Goal: Communication & Community: Participate in discussion

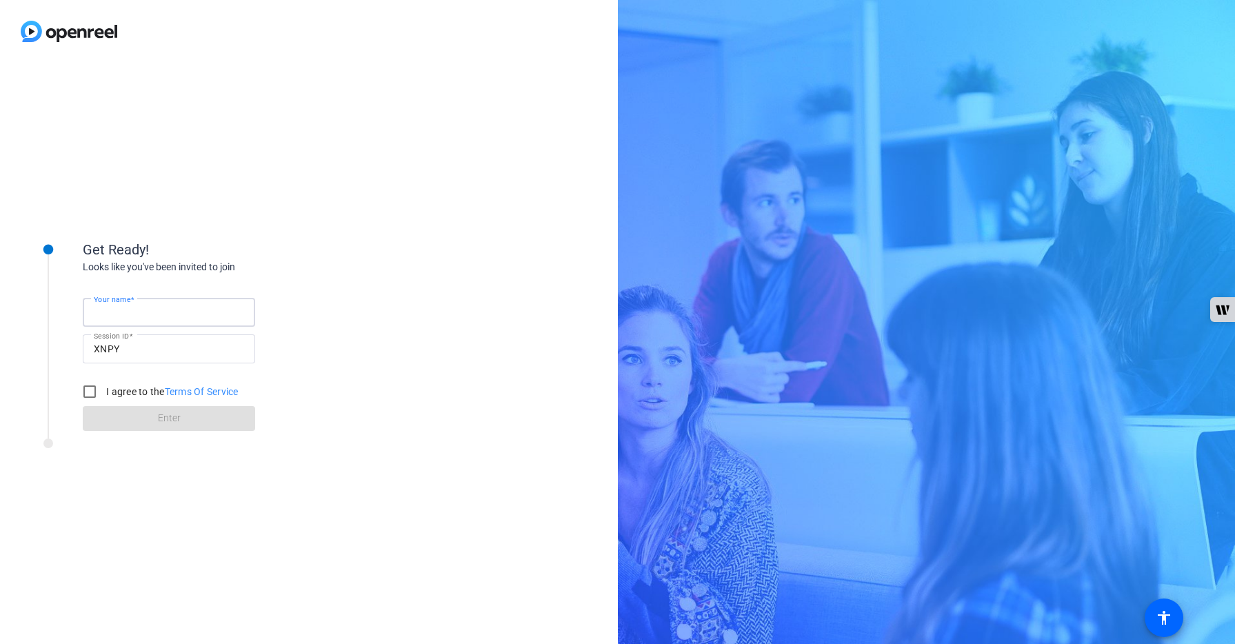
click at [201, 314] on input "Your name" at bounding box center [169, 312] width 150 height 17
type input "[PERSON_NAME]"
click at [92, 385] on input "I agree to the Terms Of Service" at bounding box center [90, 392] width 28 height 28
checkbox input "true"
click at [177, 421] on span "Enter" at bounding box center [169, 418] width 23 height 14
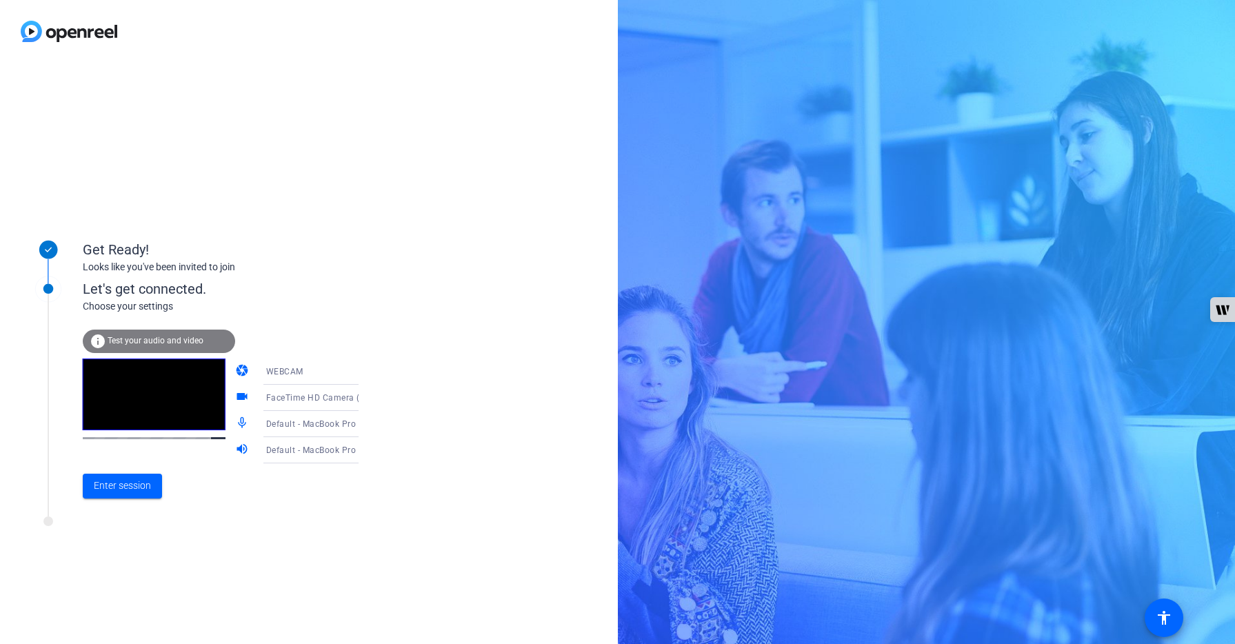
click at [364, 401] on icon at bounding box center [372, 398] width 17 height 17
click at [345, 401] on div at bounding box center [617, 322] width 1235 height 644
click at [297, 374] on div "WEBCAM" at bounding box center [317, 371] width 103 height 17
click at [297, 374] on div at bounding box center [617, 322] width 1235 height 644
click at [126, 481] on span "Enter session" at bounding box center [122, 486] width 57 height 14
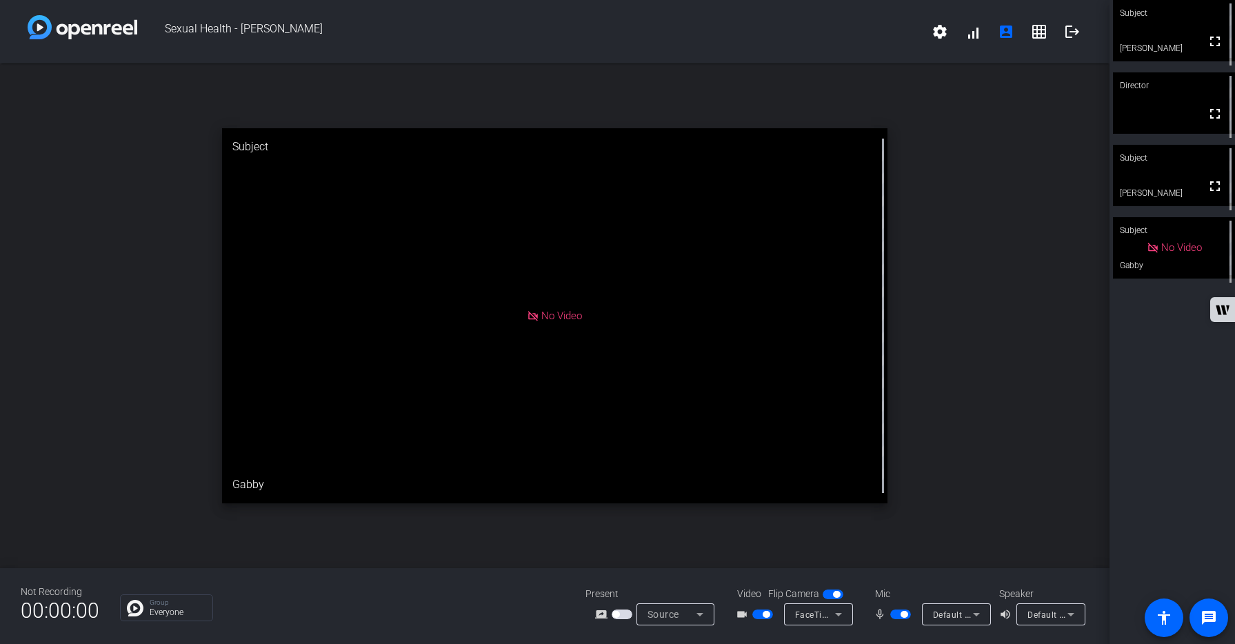
click at [759, 614] on span "button" at bounding box center [762, 615] width 21 height 10
click at [889, 613] on mat-icon "mic_none" at bounding box center [882, 614] width 17 height 17
click at [899, 614] on span "button" at bounding box center [900, 615] width 21 height 10
click at [905, 612] on span "button" at bounding box center [900, 615] width 21 height 10
click at [894, 616] on span "button" at bounding box center [900, 615] width 21 height 10
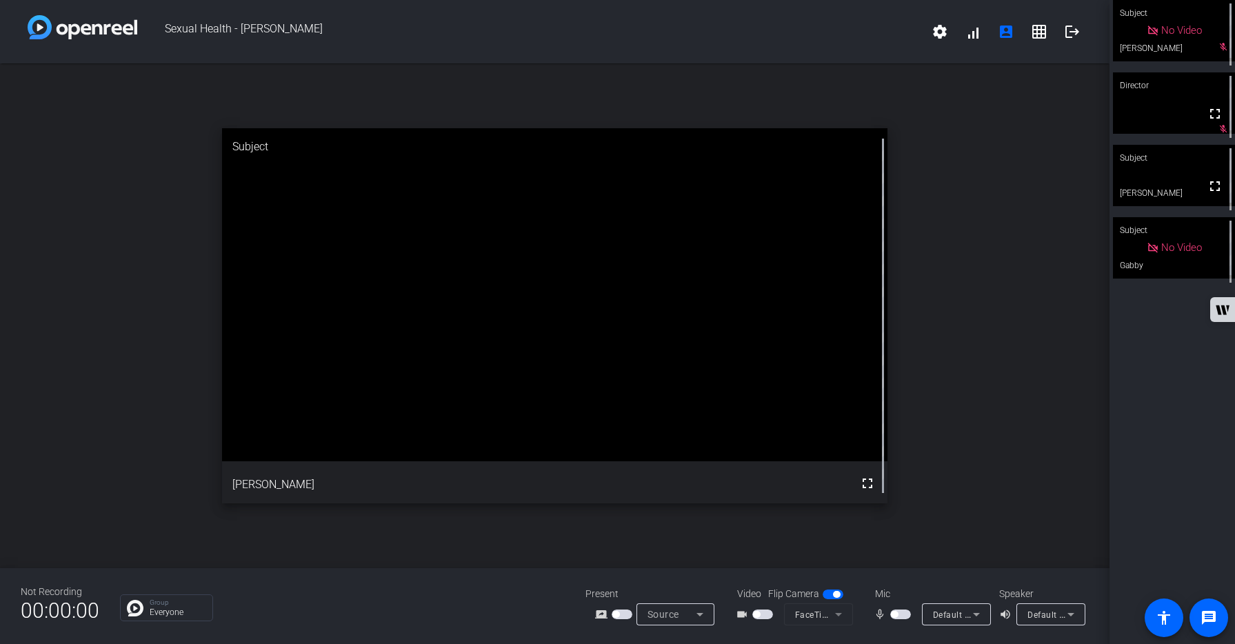
click at [905, 615] on span "button" at bounding box center [900, 615] width 21 height 10
click at [894, 614] on span "button" at bounding box center [900, 615] width 21 height 10
click at [904, 613] on span "button" at bounding box center [900, 615] width 21 height 10
click at [897, 617] on span "button" at bounding box center [900, 615] width 21 height 10
click at [904, 616] on span "button" at bounding box center [900, 615] width 21 height 10
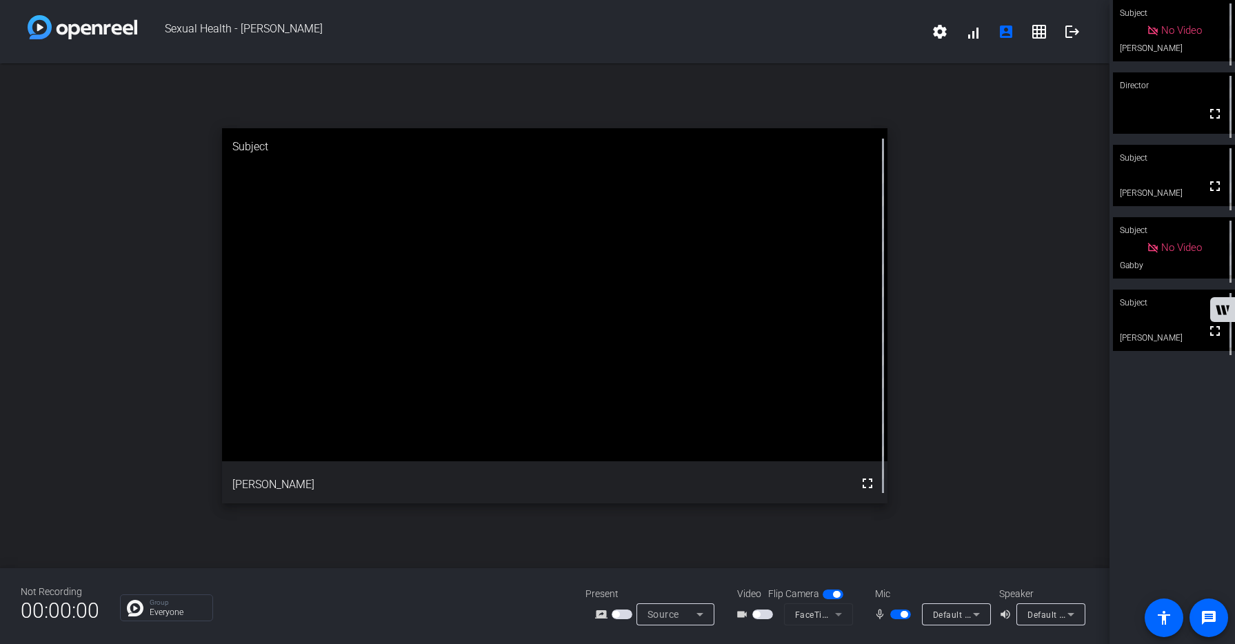
click at [894, 615] on span "button" at bounding box center [900, 615] width 21 height 10
click at [905, 614] on span "button" at bounding box center [900, 615] width 21 height 10
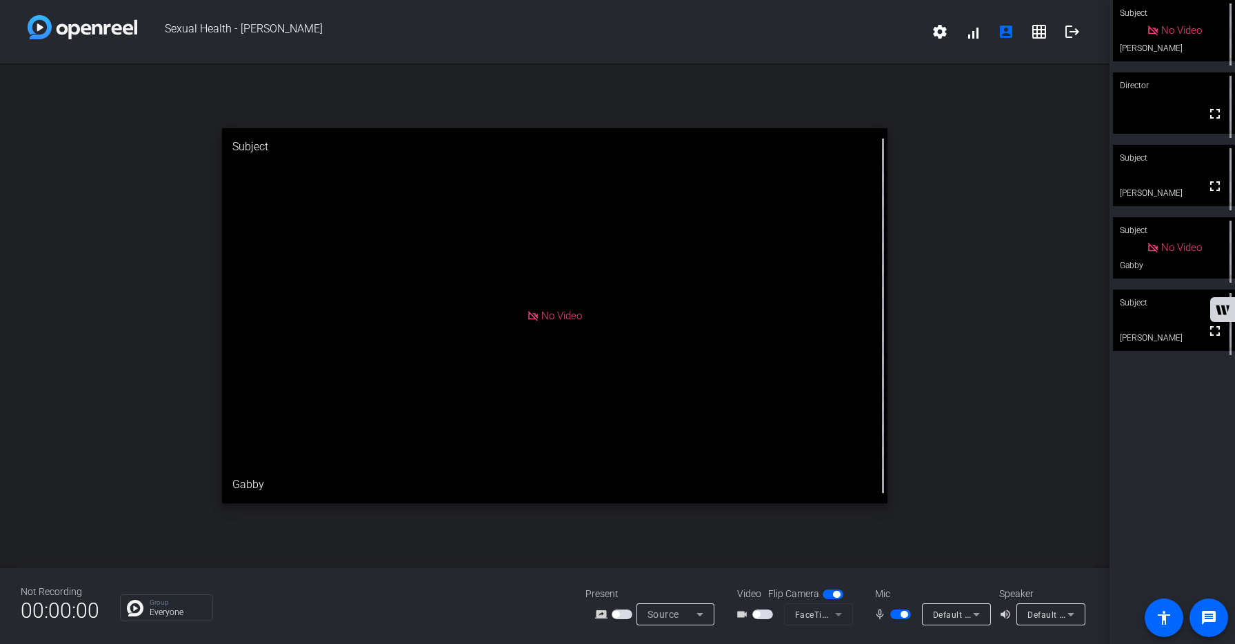
click at [894, 615] on span "button" at bounding box center [900, 615] width 21 height 10
click at [905, 614] on span "button" at bounding box center [900, 615] width 21 height 10
click at [893, 614] on span "button" at bounding box center [900, 615] width 21 height 10
click at [905, 614] on span "button" at bounding box center [900, 615] width 21 height 10
click at [894, 614] on span "button" at bounding box center [900, 615] width 21 height 10
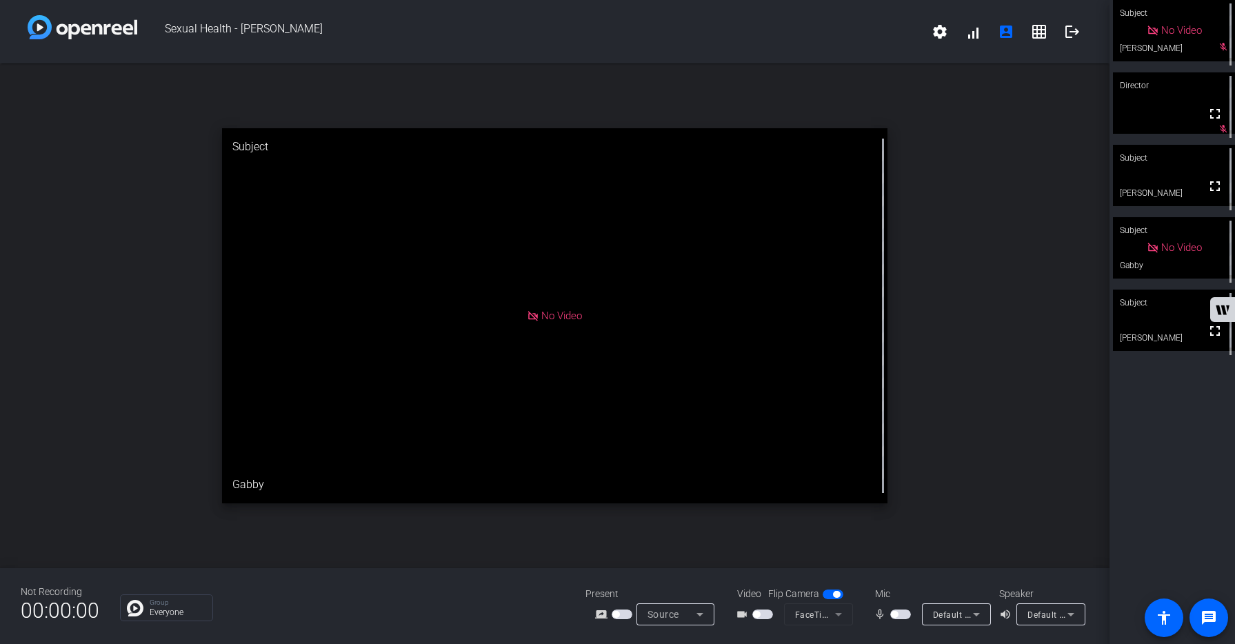
click at [901, 615] on span "button" at bounding box center [900, 615] width 21 height 10
click at [894, 614] on span "button" at bounding box center [900, 615] width 21 height 10
click at [906, 613] on span "button" at bounding box center [900, 615] width 21 height 10
click at [893, 615] on span "button" at bounding box center [900, 615] width 21 height 10
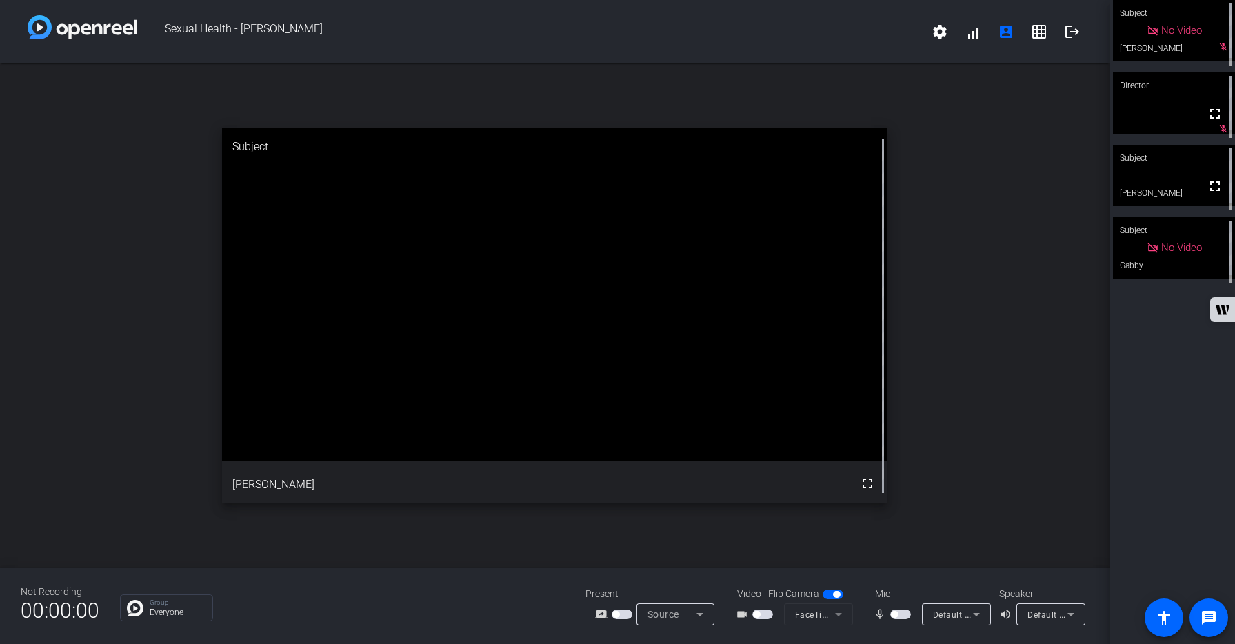
click at [907, 615] on span "button" at bounding box center [900, 615] width 21 height 10
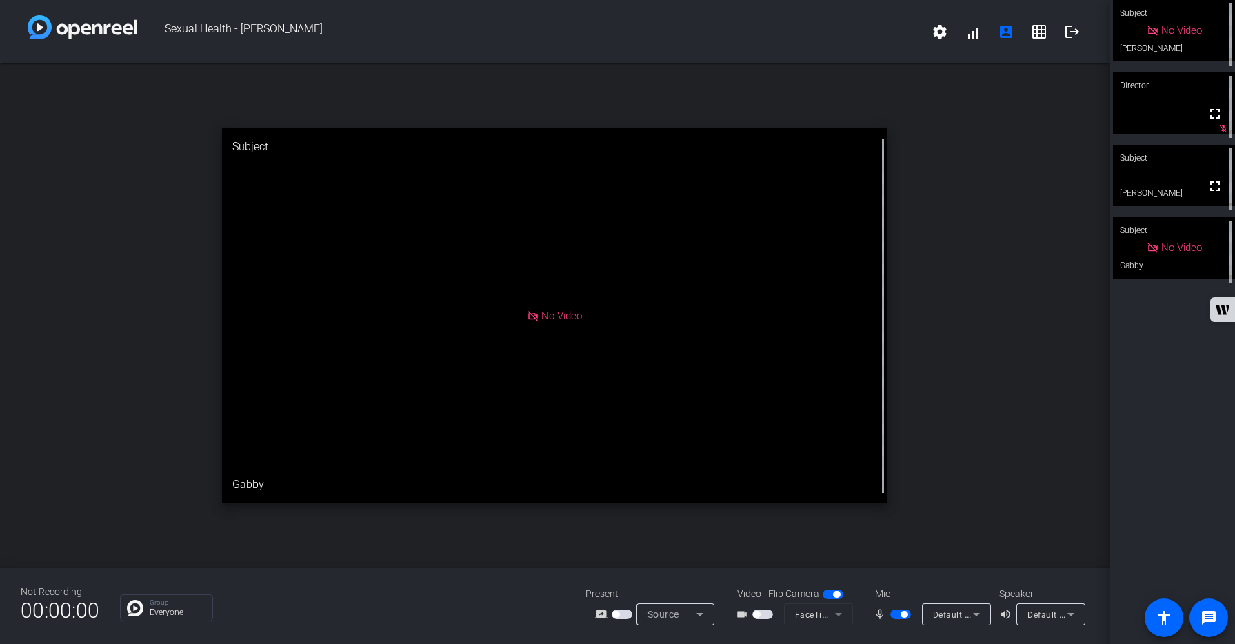
click at [894, 616] on span "button" at bounding box center [900, 615] width 21 height 10
click at [905, 617] on span "button" at bounding box center [900, 615] width 21 height 10
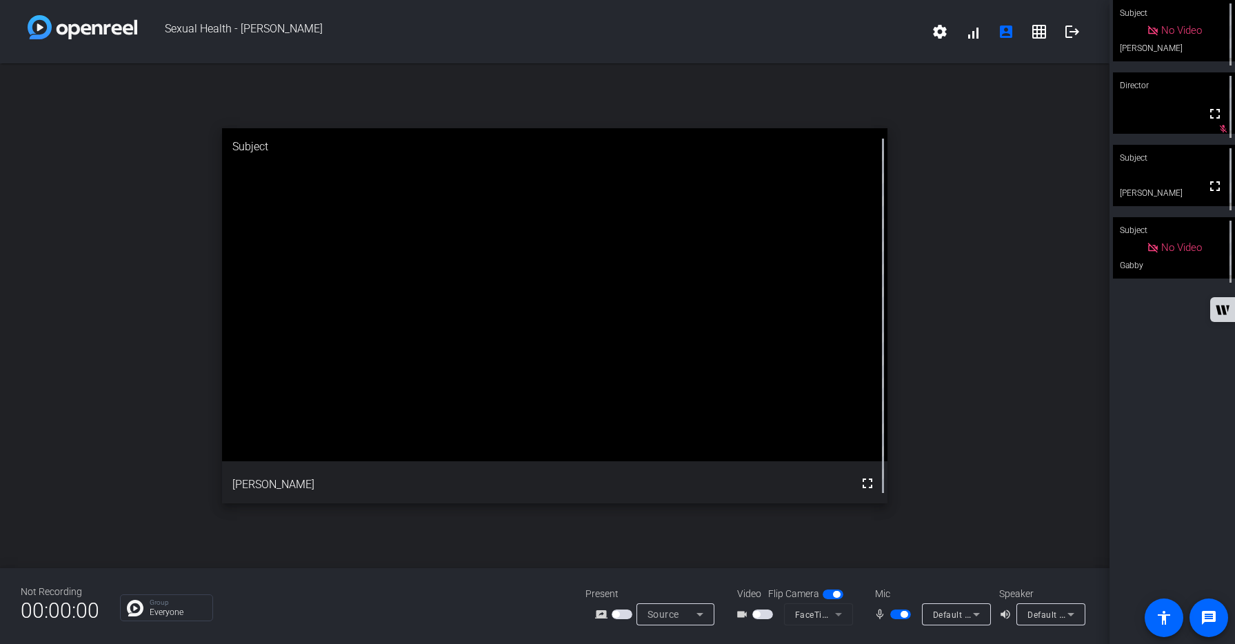
click at [895, 616] on span "button" at bounding box center [900, 615] width 21 height 10
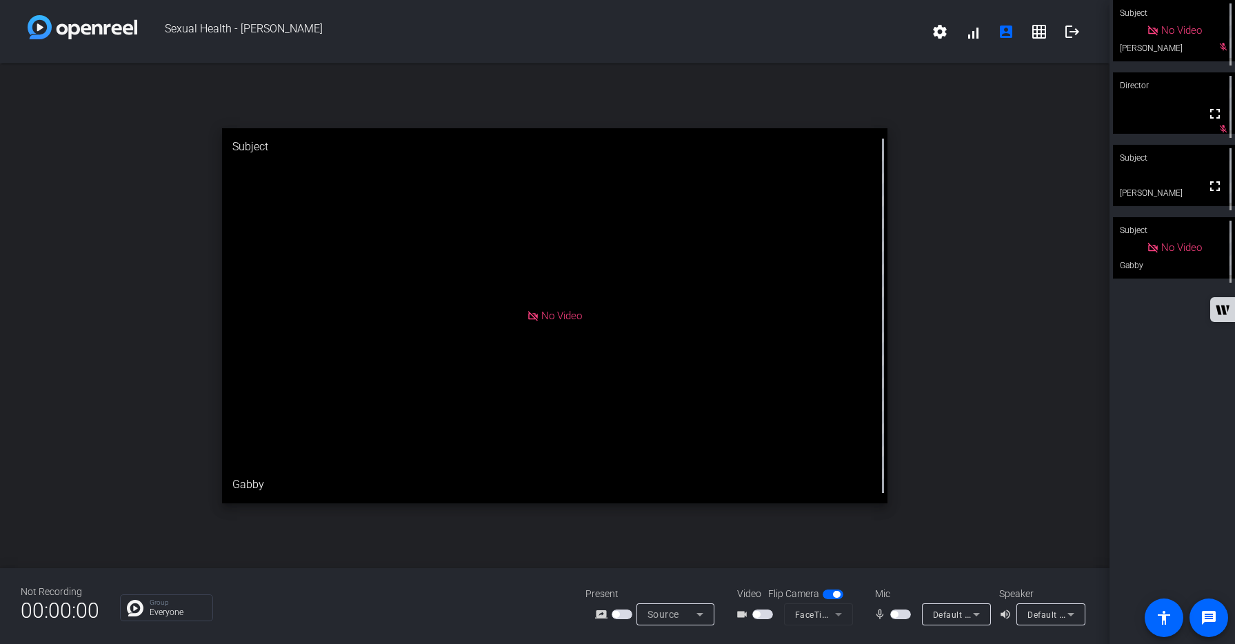
click at [1150, 403] on div "Subject No Video Allie Applegath mic_off_outline Director fullscreen mic_off_ou…" at bounding box center [1173, 322] width 126 height 644
click at [905, 615] on span "button" at bounding box center [900, 615] width 21 height 10
click at [895, 614] on span "button" at bounding box center [900, 615] width 21 height 10
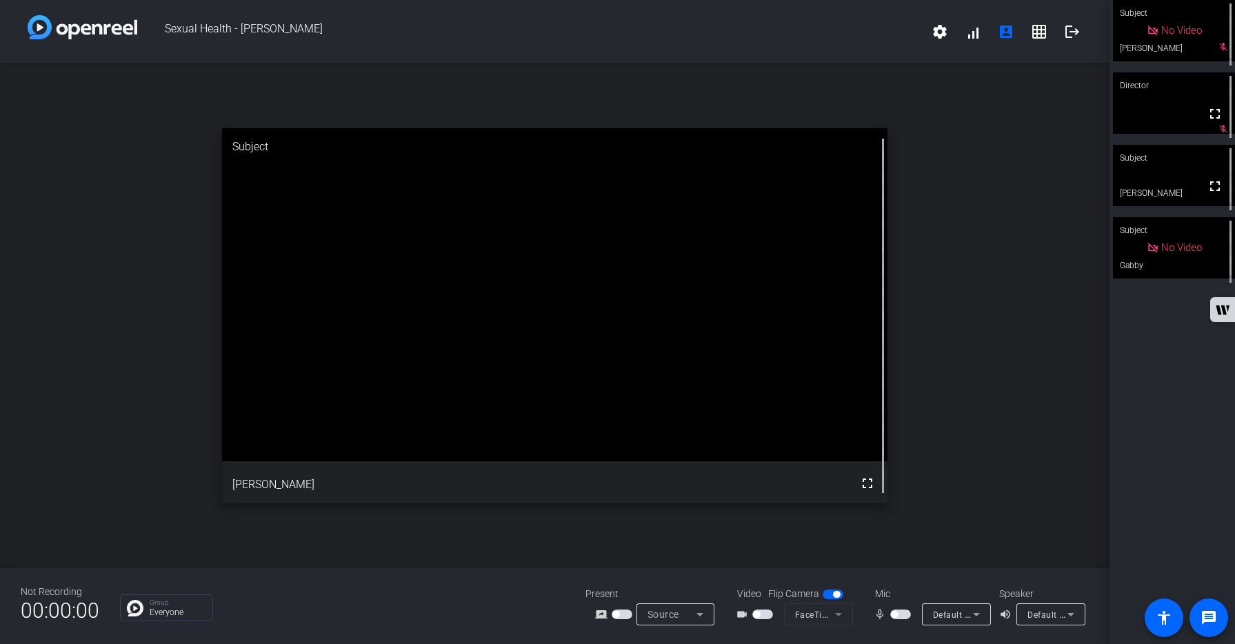
click at [903, 613] on span "button" at bounding box center [900, 615] width 21 height 10
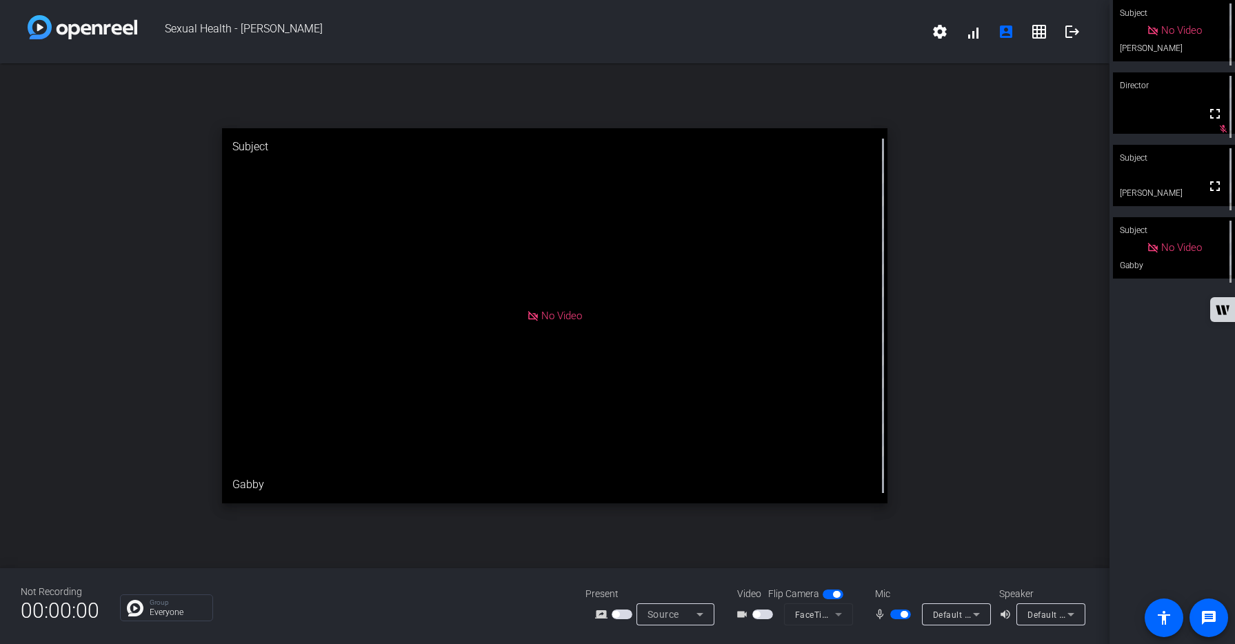
click at [895, 613] on span "button" at bounding box center [900, 615] width 21 height 10
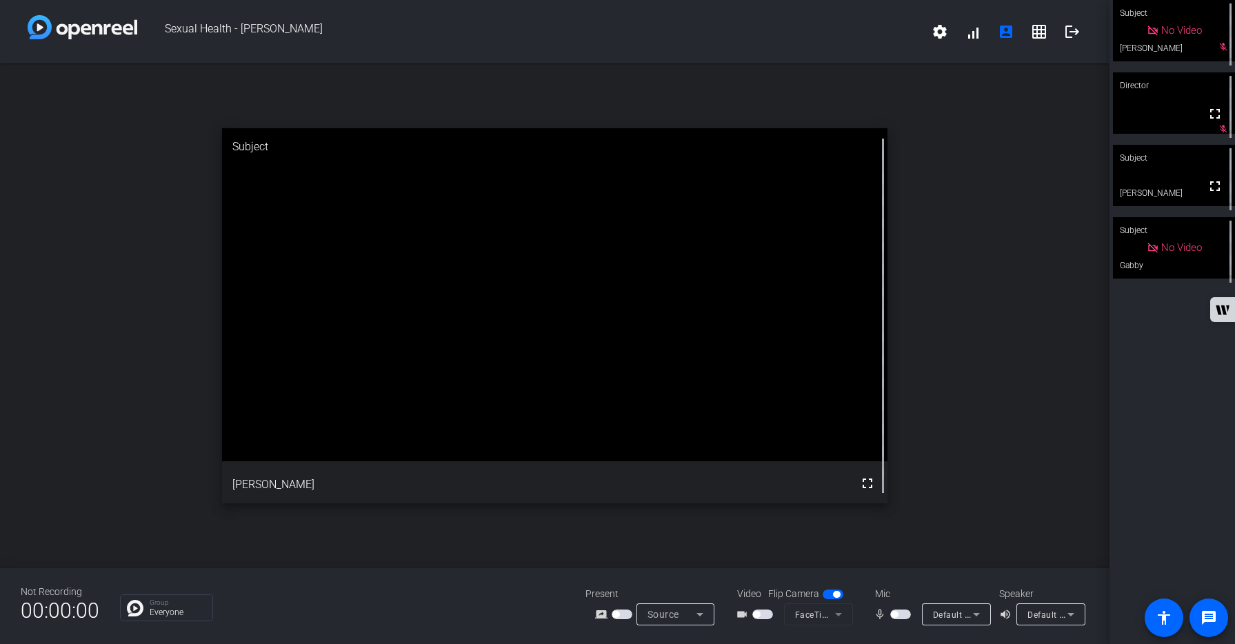
click at [905, 613] on span "button" at bounding box center [900, 615] width 21 height 10
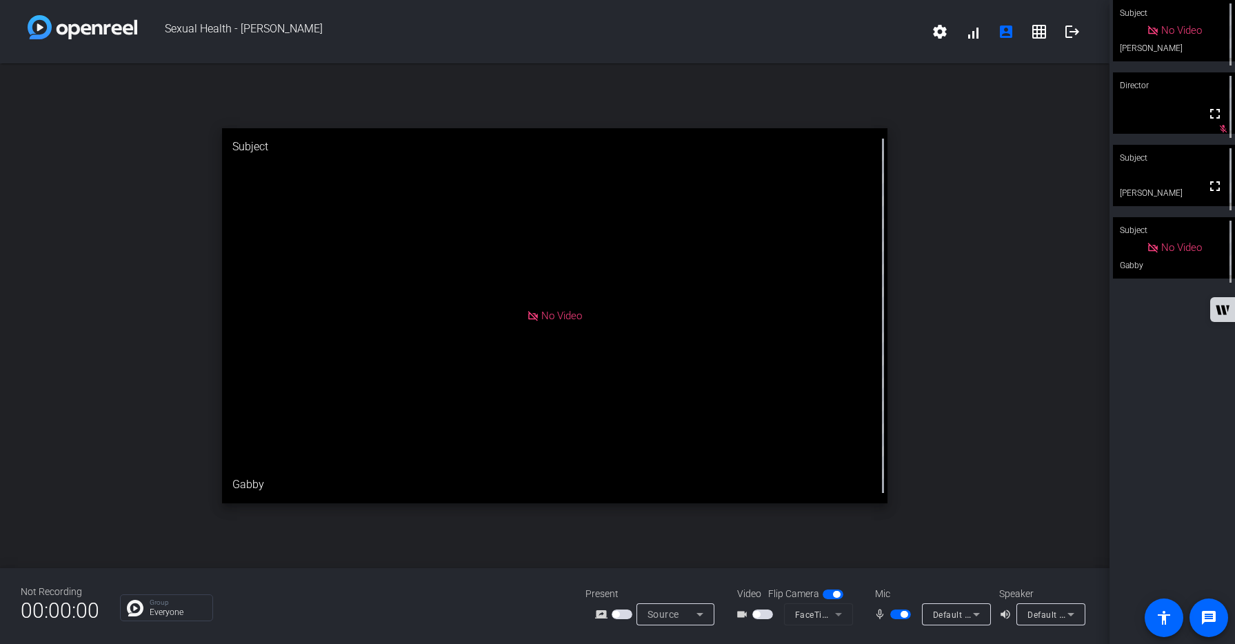
click at [894, 614] on span "button" at bounding box center [900, 615] width 21 height 10
click at [905, 614] on span "button" at bounding box center [900, 615] width 21 height 10
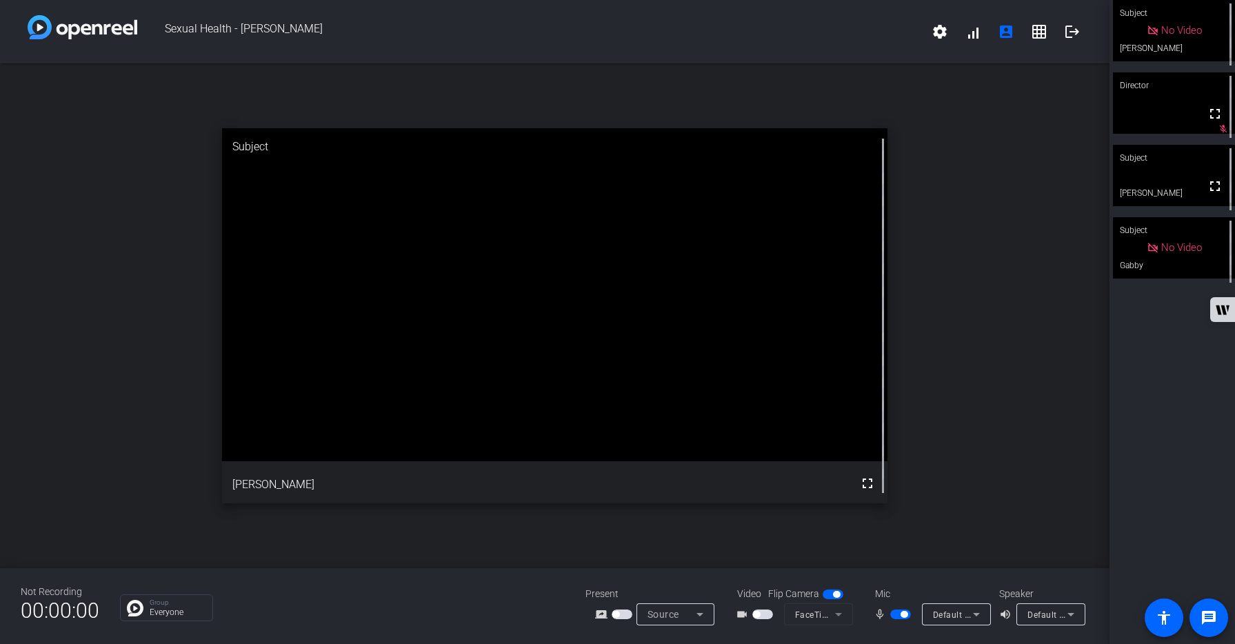
click at [894, 614] on span "button" at bounding box center [900, 615] width 21 height 10
click at [1167, 363] on div "Subject No Video Allie Applegath mic_off_outline Director fullscreen mic_off_ou…" at bounding box center [1173, 322] width 126 height 644
click at [904, 614] on span "button" at bounding box center [900, 615] width 21 height 10
click at [894, 614] on span "button" at bounding box center [900, 615] width 21 height 10
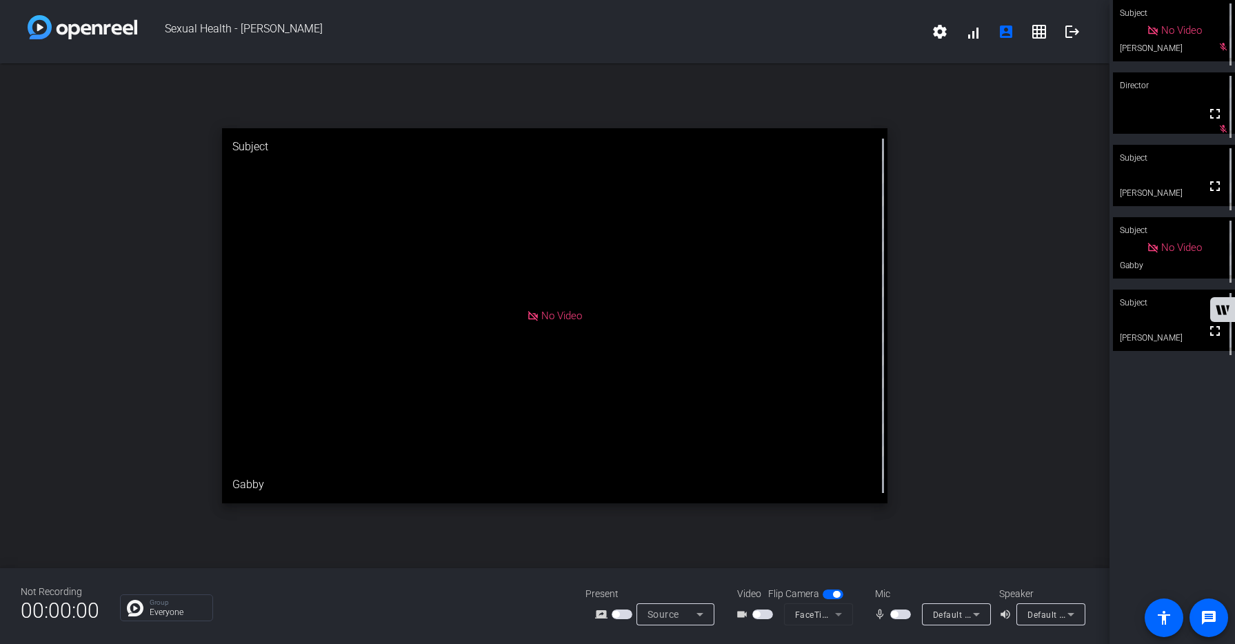
click at [1012, 490] on div "open_in_new Subject No Video Gabby" at bounding box center [555, 315] width 1110 height 505
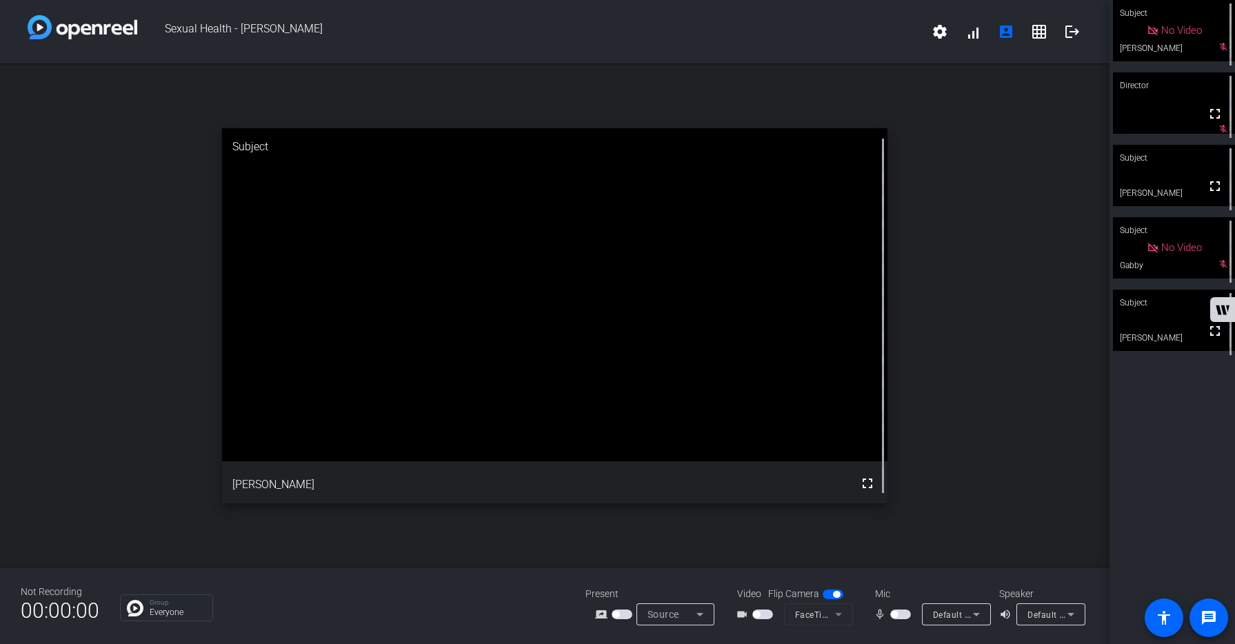
click at [902, 617] on span "button" at bounding box center [900, 615] width 21 height 10
click at [896, 614] on span "button" at bounding box center [900, 615] width 21 height 10
click at [907, 614] on span "button" at bounding box center [900, 615] width 21 height 10
click at [891, 614] on span "button" at bounding box center [900, 615] width 21 height 10
click at [901, 614] on span "button" at bounding box center [900, 615] width 21 height 10
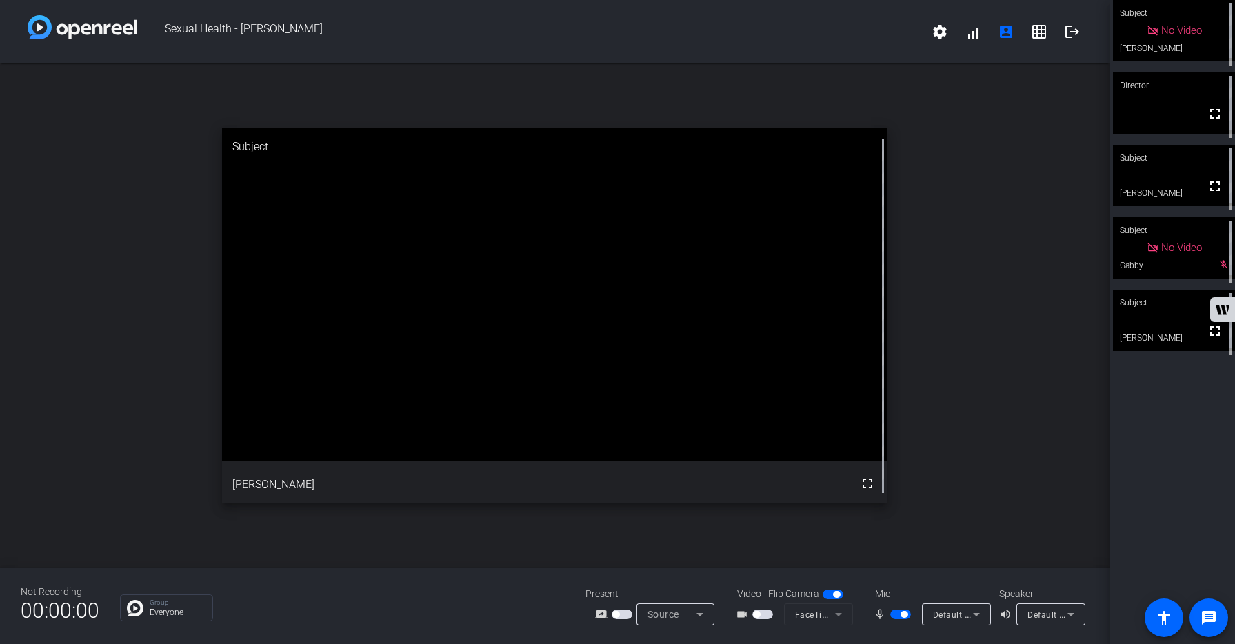
click at [893, 614] on span "button" at bounding box center [900, 615] width 21 height 10
click at [903, 616] on span "button" at bounding box center [900, 615] width 21 height 10
click at [895, 612] on span "button" at bounding box center [900, 615] width 21 height 10
click at [1089, 405] on div "open_in_new Subject fullscreen Julio" at bounding box center [555, 315] width 1110 height 505
click at [901, 612] on span "button" at bounding box center [900, 615] width 21 height 10
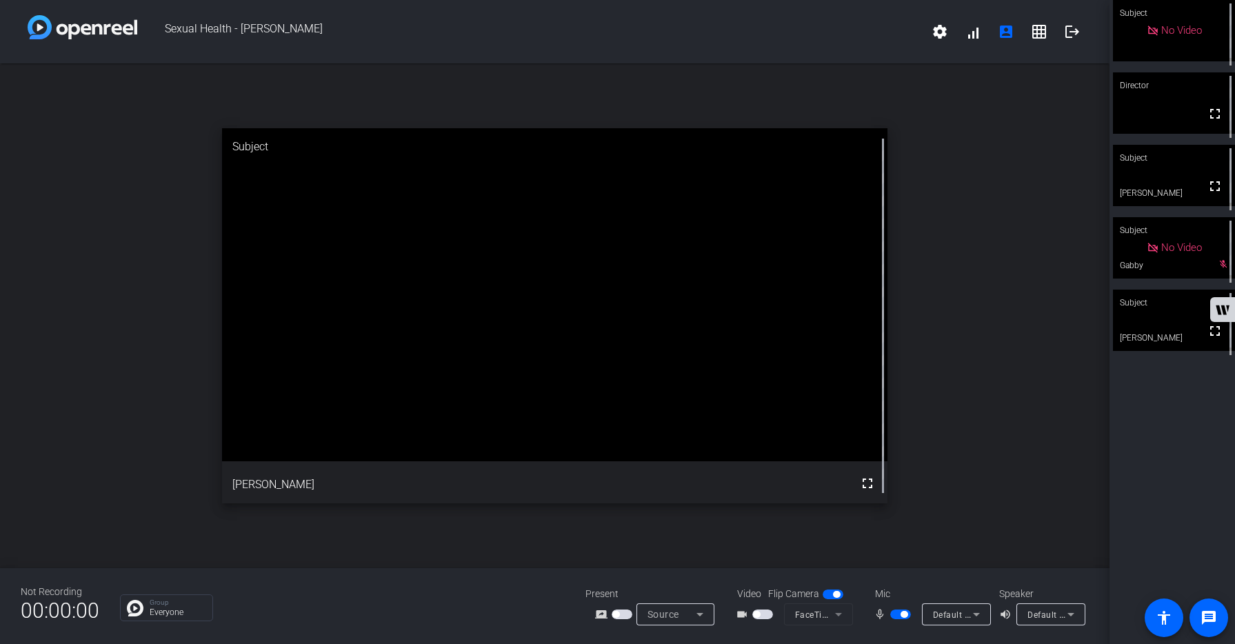
click at [894, 614] on span "button" at bounding box center [900, 615] width 21 height 10
click at [1075, 33] on mat-icon "logout" at bounding box center [1072, 31] width 17 height 17
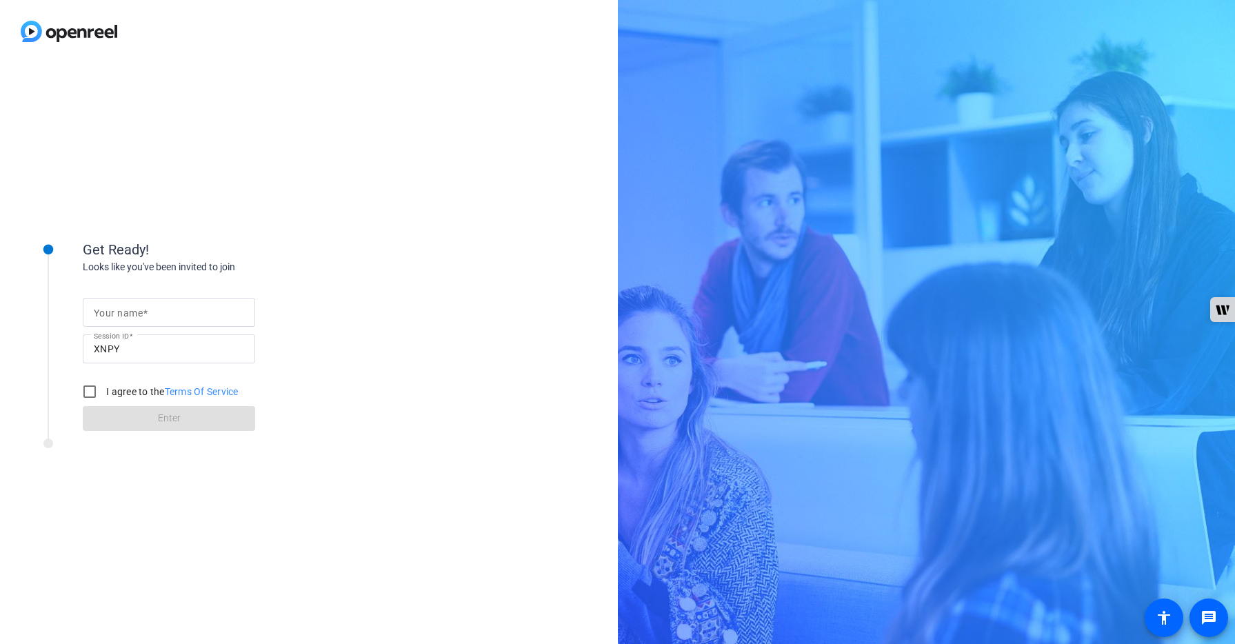
click at [106, 302] on div at bounding box center [169, 312] width 150 height 29
type input "[PERSON_NAME]"
click at [90, 395] on input "I agree to the Terms Of Service" at bounding box center [90, 392] width 28 height 28
checkbox input "true"
click at [171, 419] on span "Enter" at bounding box center [169, 418] width 23 height 14
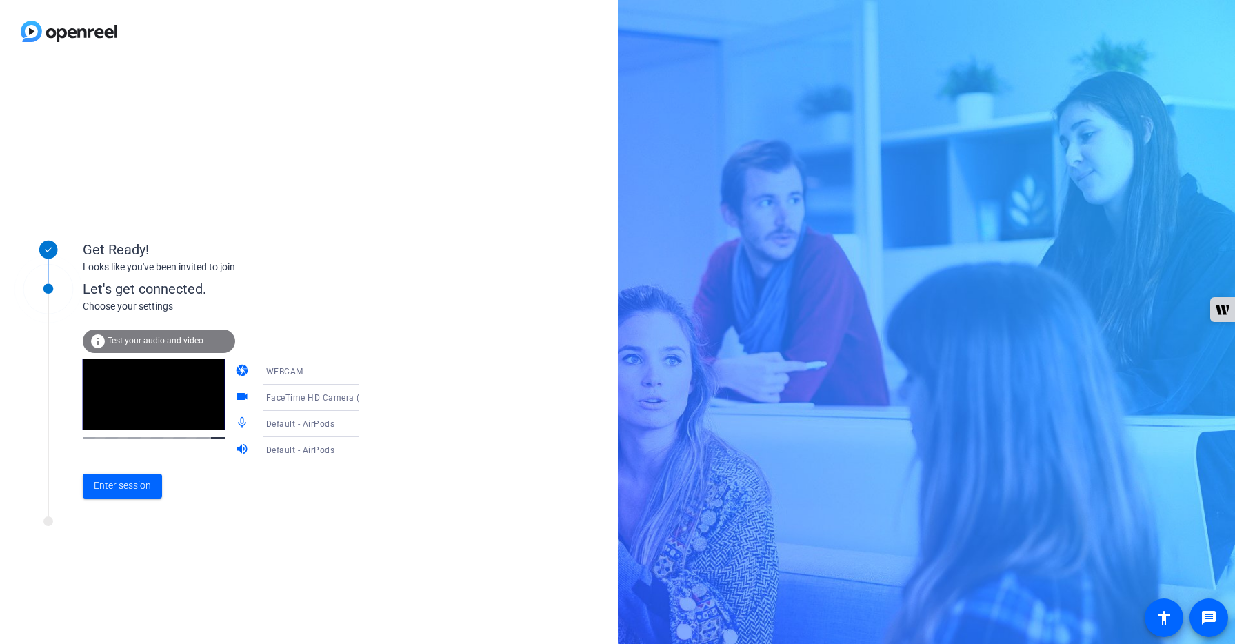
click at [288, 397] on span "FaceTime HD Camera (Built-in) (05ac:8514)" at bounding box center [354, 397] width 177 height 11
click at [288, 397] on div at bounding box center [617, 322] width 1235 height 644
click at [132, 486] on span "Enter session" at bounding box center [122, 486] width 57 height 14
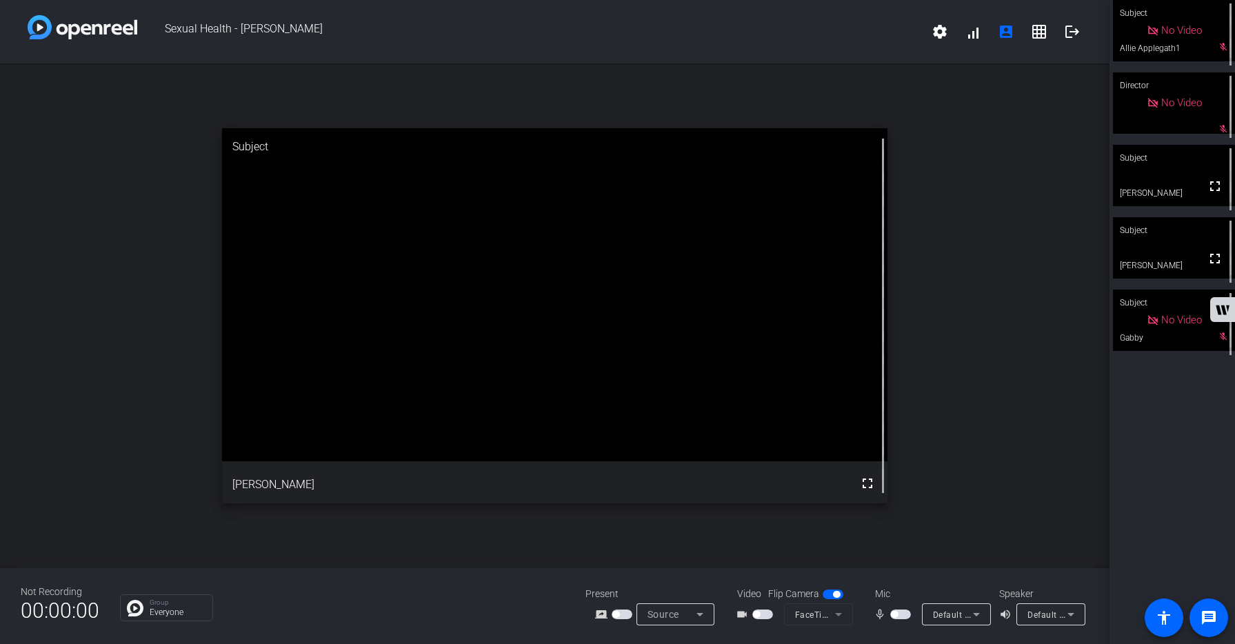
click at [767, 616] on span "button" at bounding box center [762, 615] width 21 height 10
click at [756, 612] on span "button" at bounding box center [762, 615] width 21 height 10
click at [904, 616] on span "button" at bounding box center [900, 615] width 21 height 10
click at [904, 616] on button "button" at bounding box center [900, 615] width 21 height 10
click at [904, 616] on span "button" at bounding box center [900, 615] width 21 height 10
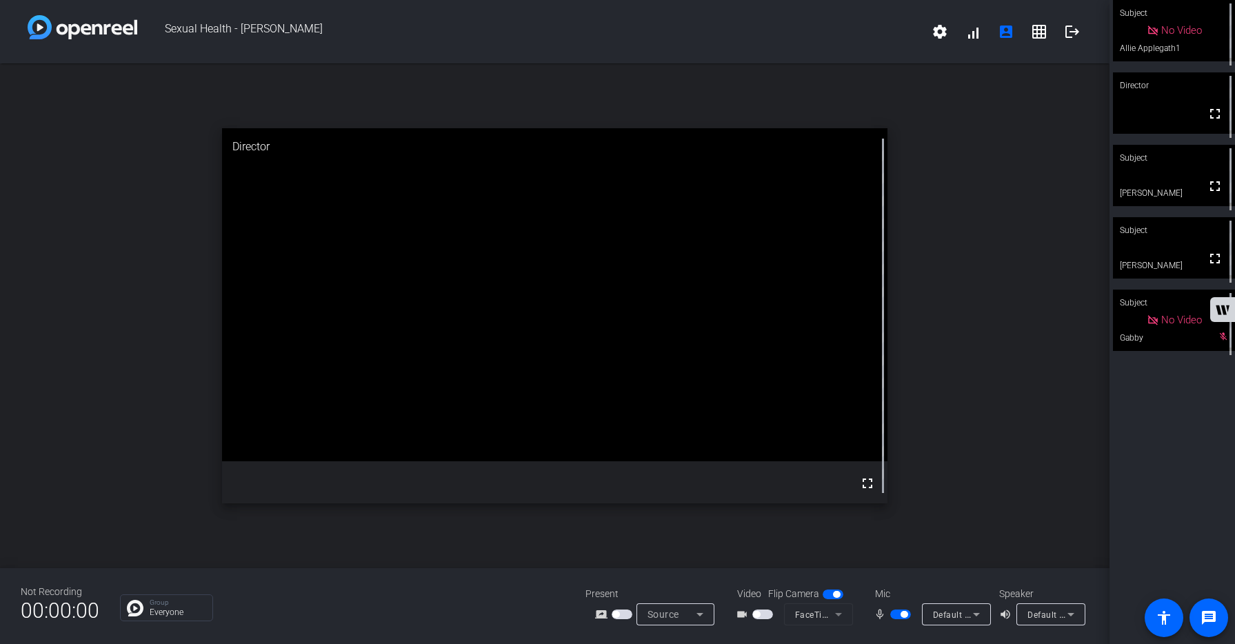
click at [893, 614] on span "button" at bounding box center [900, 615] width 21 height 10
click at [905, 614] on span "button" at bounding box center [900, 615] width 21 height 10
click at [897, 614] on span "button" at bounding box center [900, 615] width 21 height 10
click at [905, 614] on span "button" at bounding box center [900, 615] width 21 height 10
click at [897, 616] on span "button" at bounding box center [900, 615] width 21 height 10
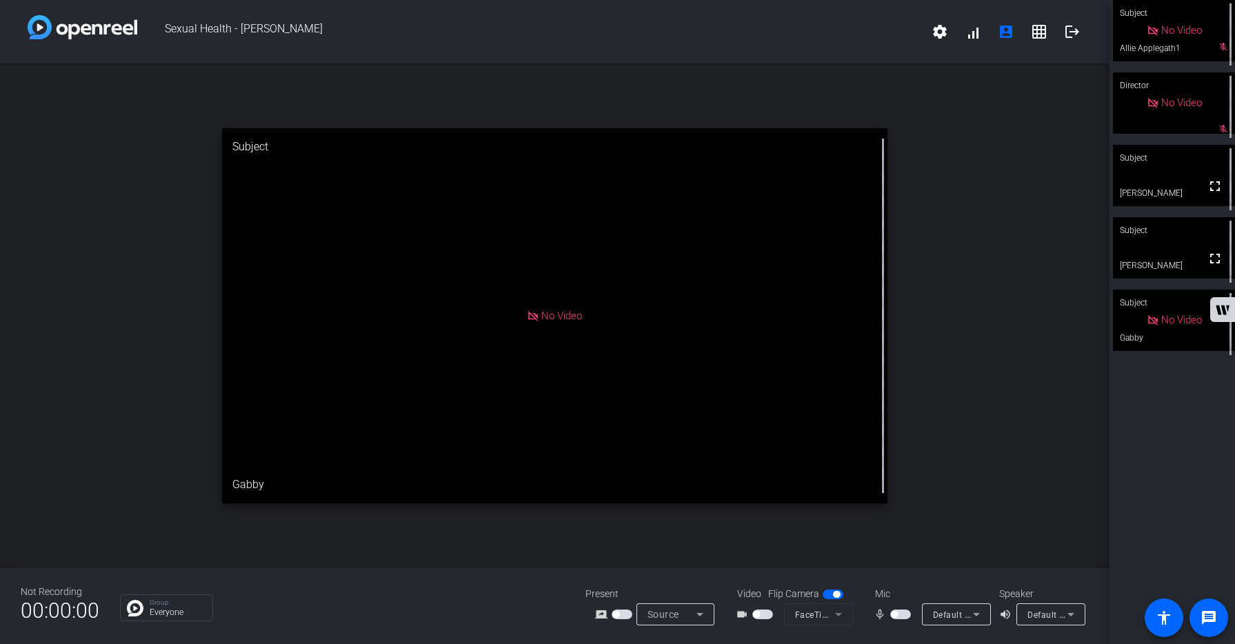
click at [904, 614] on span "button" at bounding box center [900, 615] width 21 height 10
click at [904, 614] on button "button" at bounding box center [900, 615] width 21 height 10
click at [904, 614] on span "button" at bounding box center [900, 615] width 21 height 10
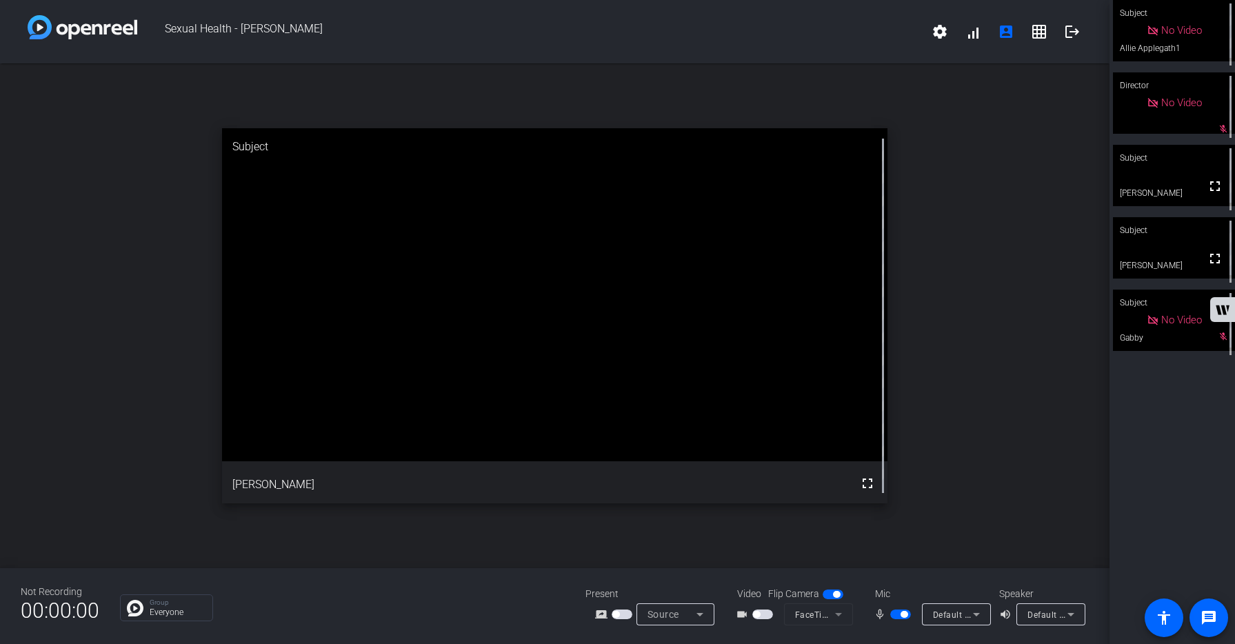
click at [895, 617] on span "button" at bounding box center [900, 615] width 21 height 10
click at [904, 614] on span "button" at bounding box center [900, 615] width 21 height 10
click at [894, 615] on span "button" at bounding box center [900, 615] width 21 height 10
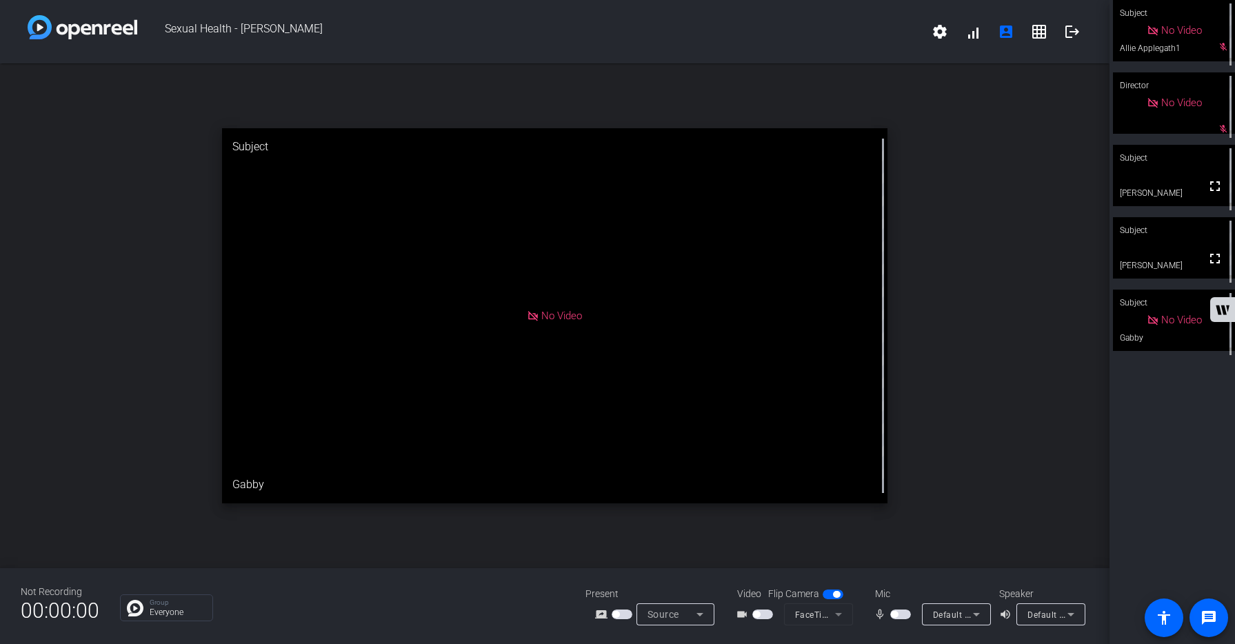
click at [905, 612] on span "button" at bounding box center [900, 615] width 21 height 10
click at [893, 616] on span "button" at bounding box center [900, 615] width 21 height 10
click at [905, 615] on span "button" at bounding box center [900, 615] width 21 height 10
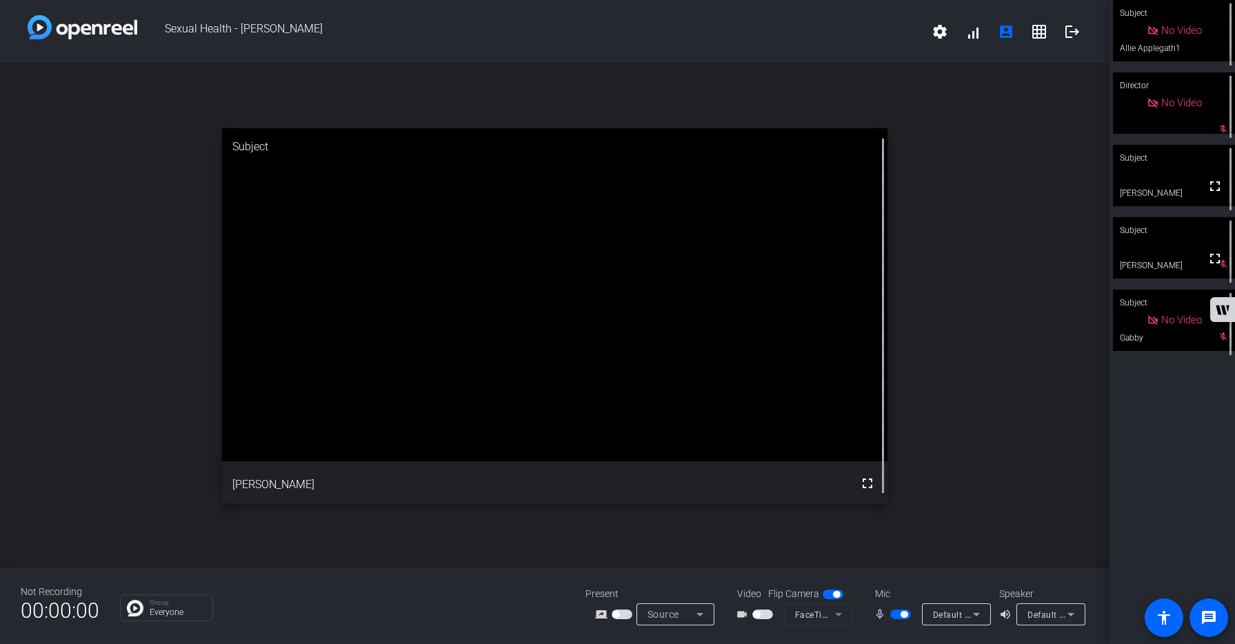
click at [894, 612] on span "button" at bounding box center [900, 615] width 21 height 10
click at [903, 613] on span "button" at bounding box center [900, 615] width 21 height 10
click at [895, 614] on span "button" at bounding box center [900, 615] width 21 height 10
click at [905, 616] on span "button" at bounding box center [900, 615] width 21 height 10
click at [894, 614] on span "button" at bounding box center [900, 615] width 21 height 10
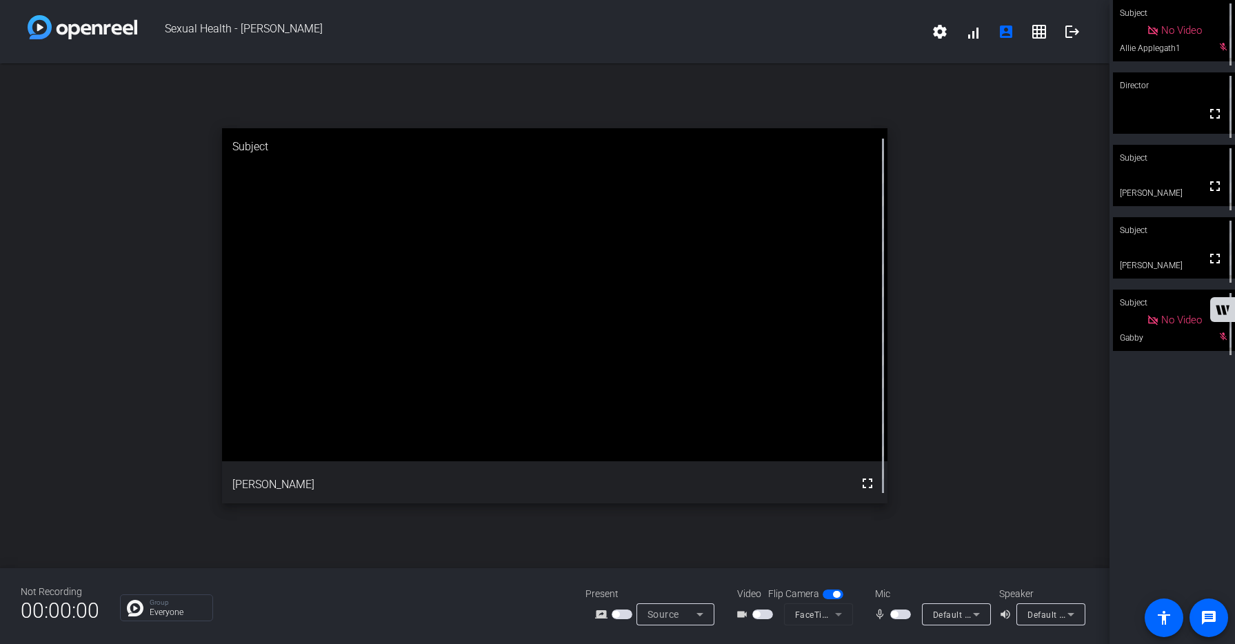
click at [904, 614] on span "button" at bounding box center [900, 615] width 21 height 10
click at [894, 614] on span "button" at bounding box center [900, 615] width 21 height 10
click at [909, 614] on span "button" at bounding box center [900, 615] width 21 height 10
click at [895, 614] on span "button" at bounding box center [900, 615] width 21 height 10
click at [906, 614] on span "button" at bounding box center [900, 615] width 21 height 10
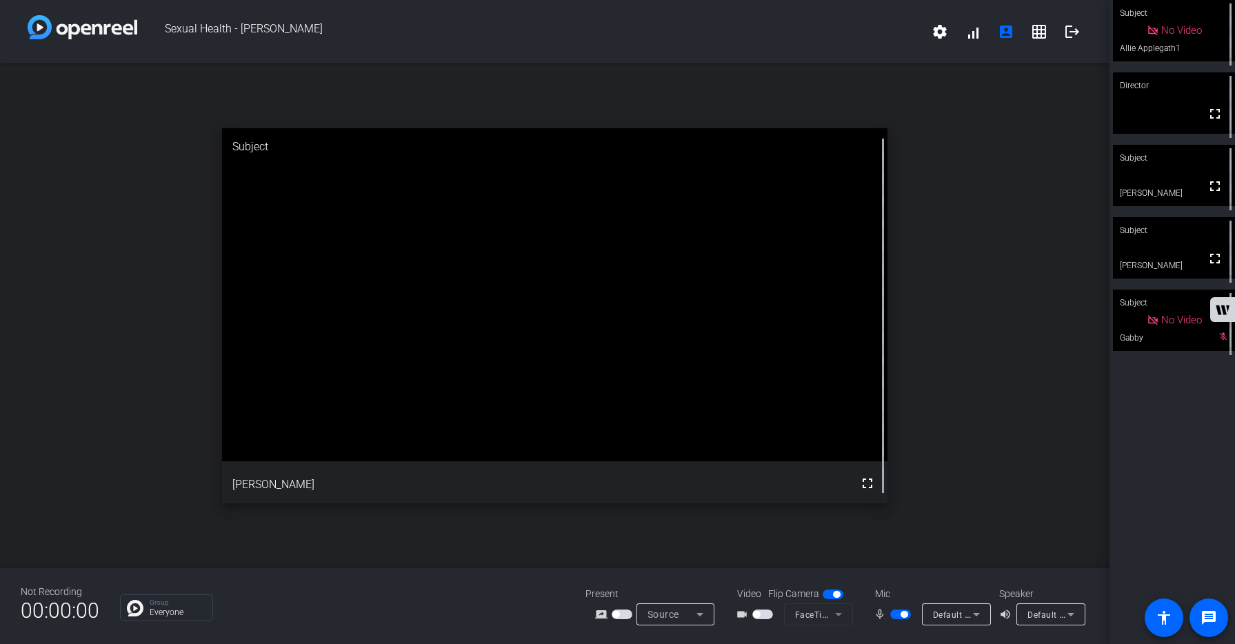
click at [895, 614] on span "button" at bounding box center [900, 615] width 21 height 10
click at [905, 614] on span "button" at bounding box center [900, 615] width 21 height 10
click at [895, 615] on span "button" at bounding box center [900, 615] width 21 height 10
click at [905, 616] on span "button" at bounding box center [900, 615] width 21 height 10
click at [894, 614] on span "button" at bounding box center [900, 615] width 21 height 10
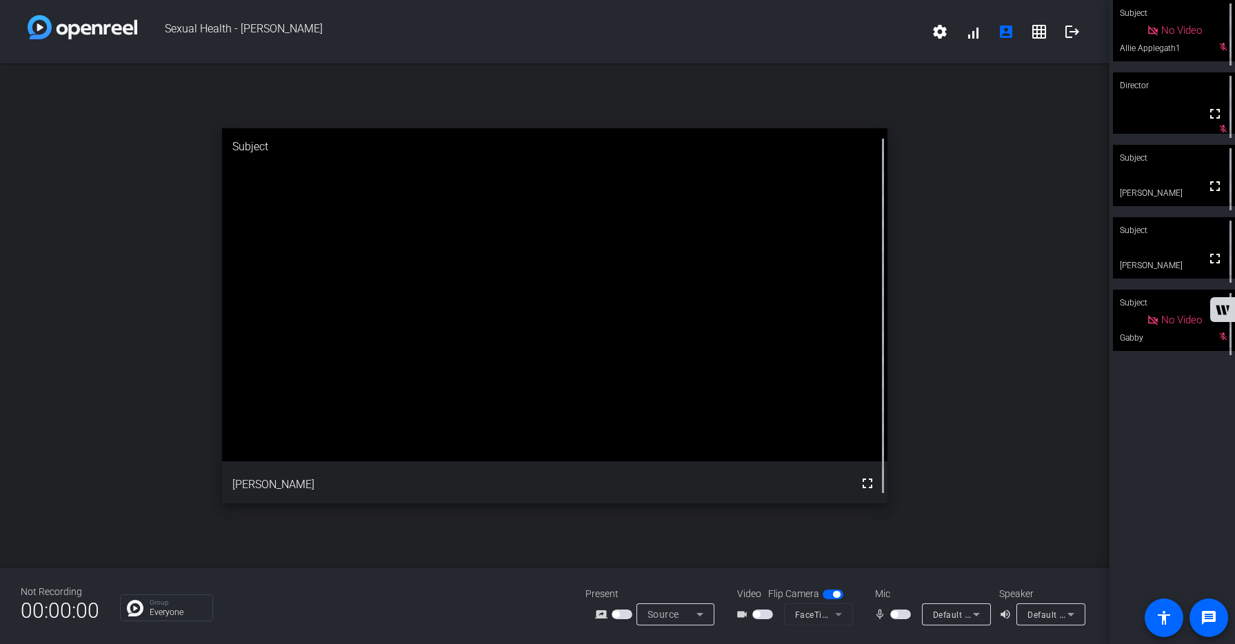
click at [905, 616] on span "button" at bounding box center [900, 615] width 21 height 10
click at [895, 614] on span "button" at bounding box center [900, 615] width 21 height 10
click at [905, 617] on span "button" at bounding box center [900, 615] width 21 height 10
click at [896, 614] on span "button" at bounding box center [900, 615] width 21 height 10
click at [902, 614] on span "button" at bounding box center [900, 615] width 21 height 10
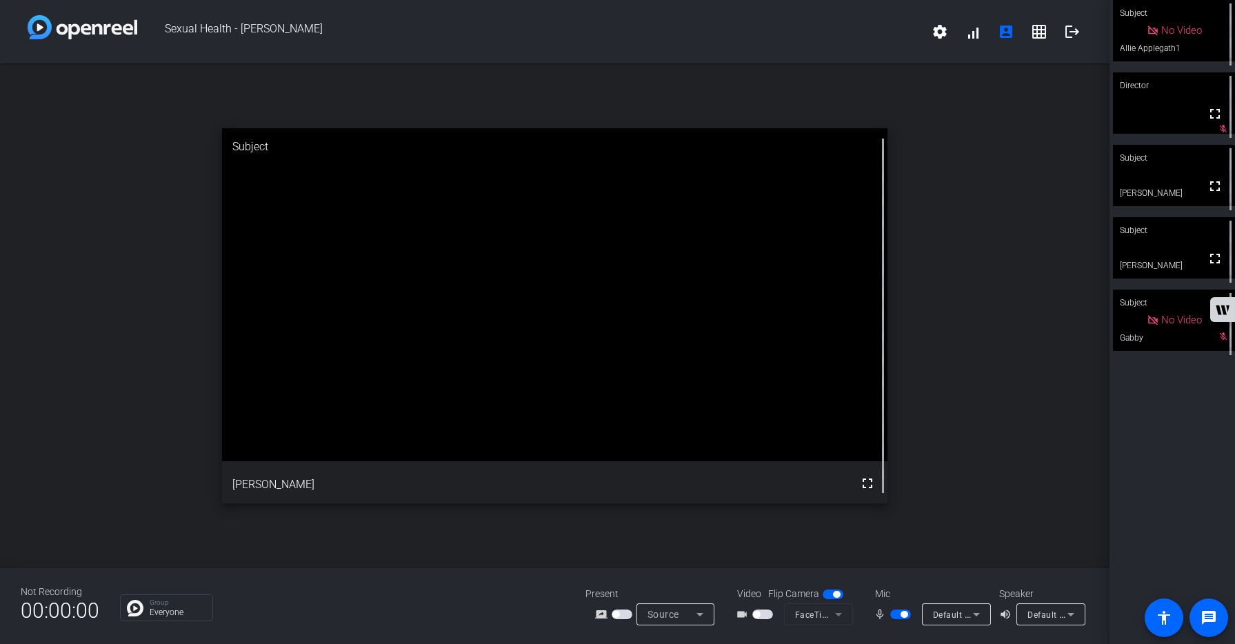
click at [892, 616] on span "button" at bounding box center [900, 615] width 21 height 10
click at [904, 617] on span "button" at bounding box center [900, 615] width 21 height 10
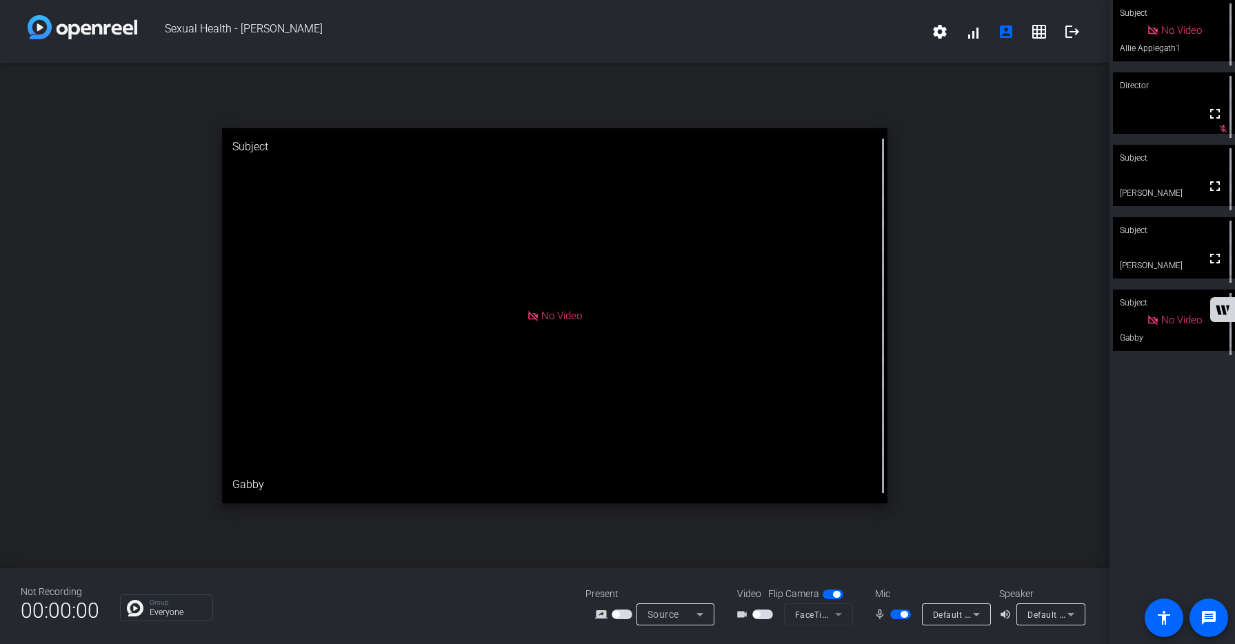
click at [894, 614] on span "button" at bounding box center [900, 615] width 21 height 10
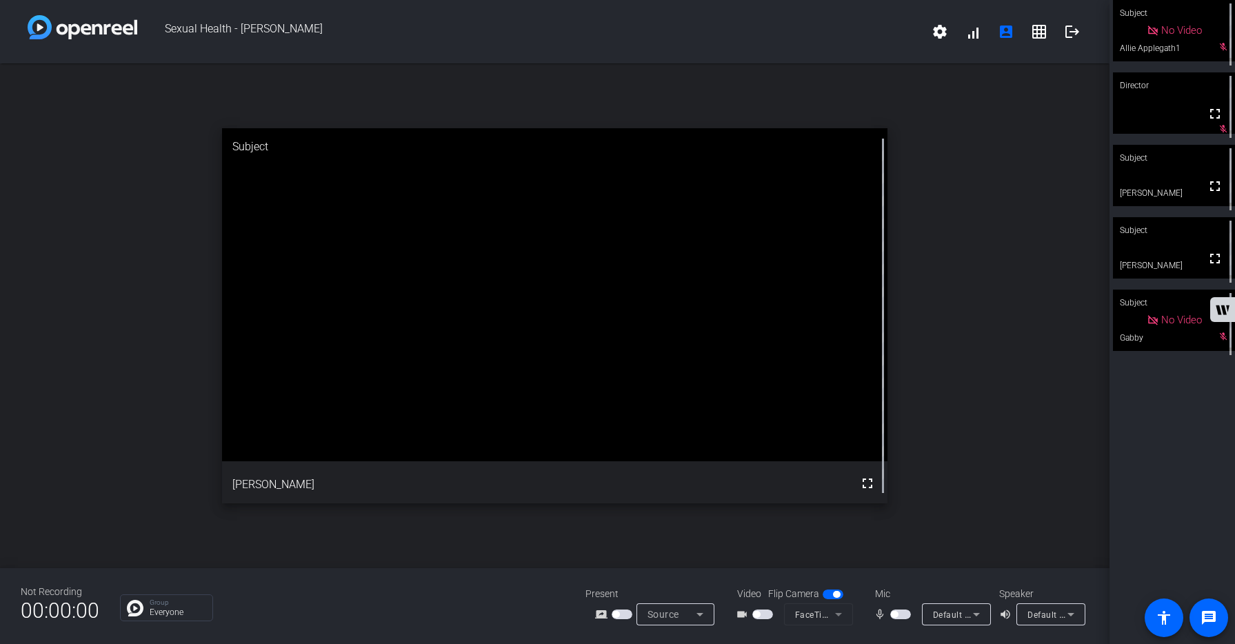
click at [905, 617] on span "button" at bounding box center [900, 615] width 21 height 10
click at [896, 614] on span "button" at bounding box center [900, 615] width 21 height 10
click at [905, 614] on span "button" at bounding box center [900, 615] width 21 height 10
click at [1074, 30] on mat-icon "logout" at bounding box center [1072, 31] width 17 height 17
click at [1074, 35] on mat-icon "logout" at bounding box center [1072, 31] width 17 height 17
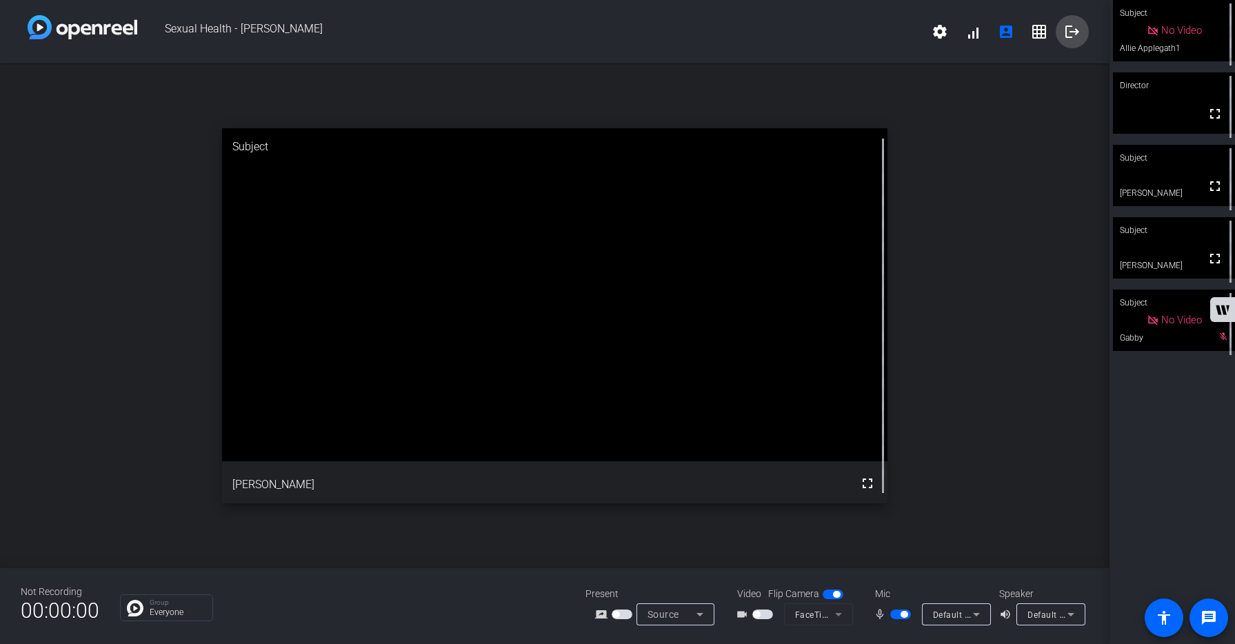
click at [1074, 35] on mat-icon "logout" at bounding box center [1072, 31] width 17 height 17
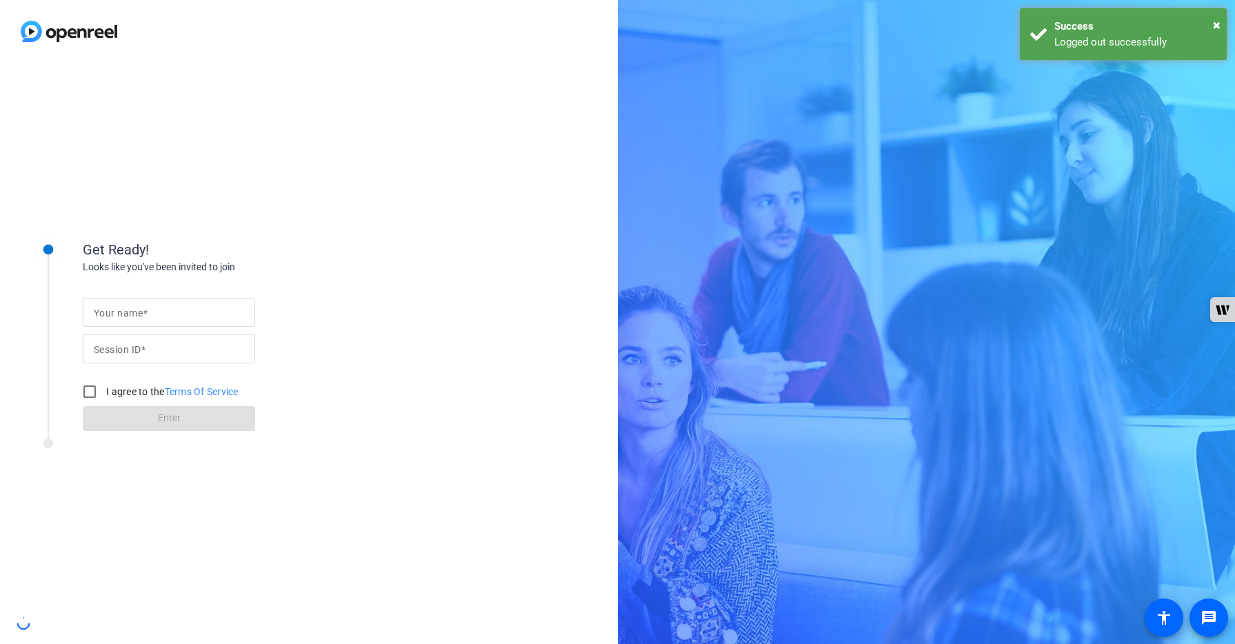
click at [1074, 35] on body "Accessibility Screen-Reader Guide, Feedback, and Issue Reporting | New window G…" at bounding box center [617, 322] width 1235 height 644
